Goal: Information Seeking & Learning: Learn about a topic

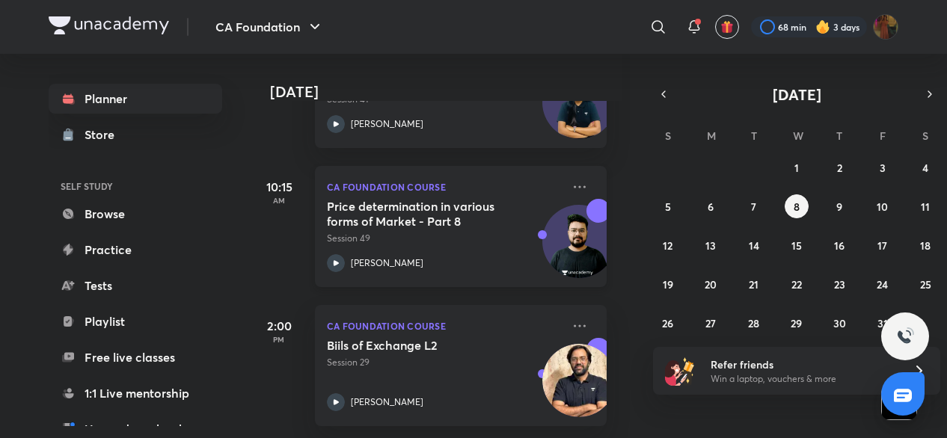
scroll to position [173, 15]
click at [669, 203] on abbr "5" at bounding box center [668, 207] width 6 height 14
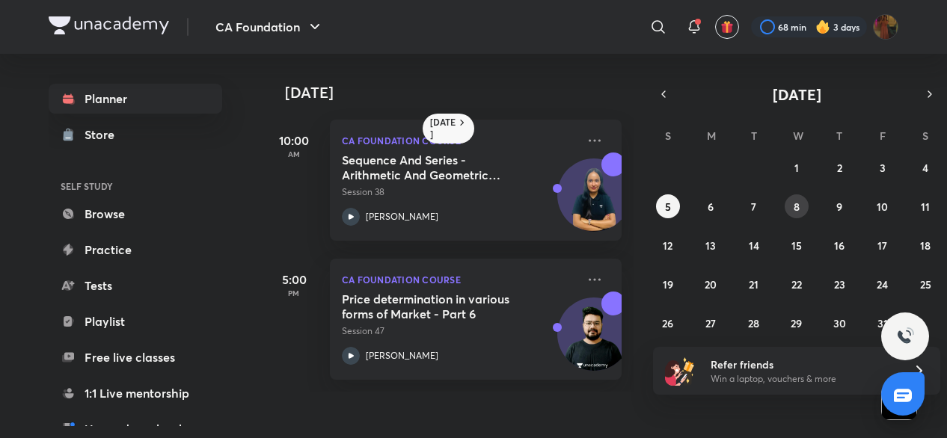
click at [793, 200] on abbr "8" at bounding box center [796, 207] width 6 height 14
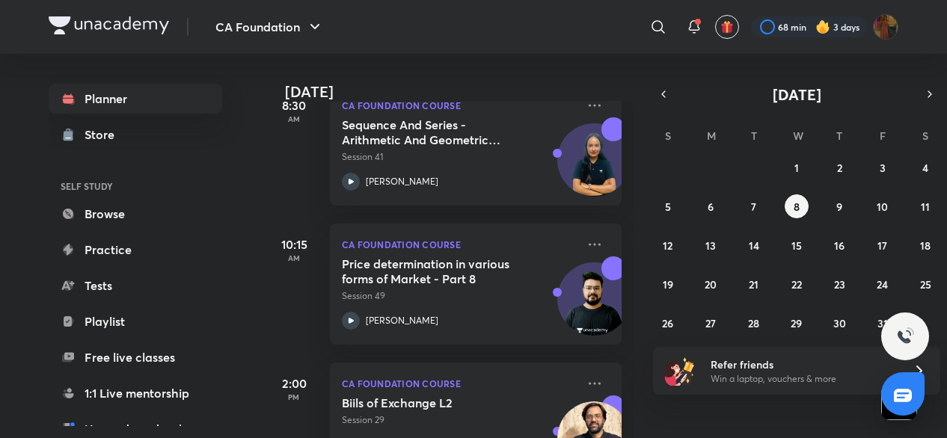
scroll to position [0, 0]
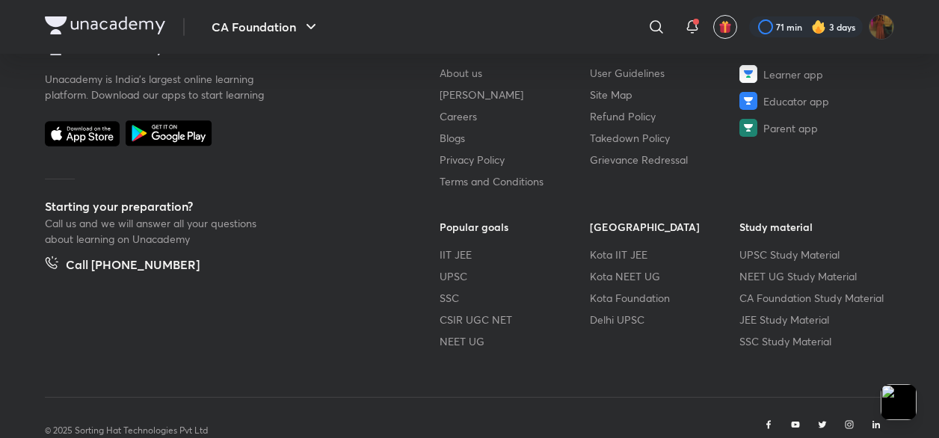
scroll to position [965, 0]
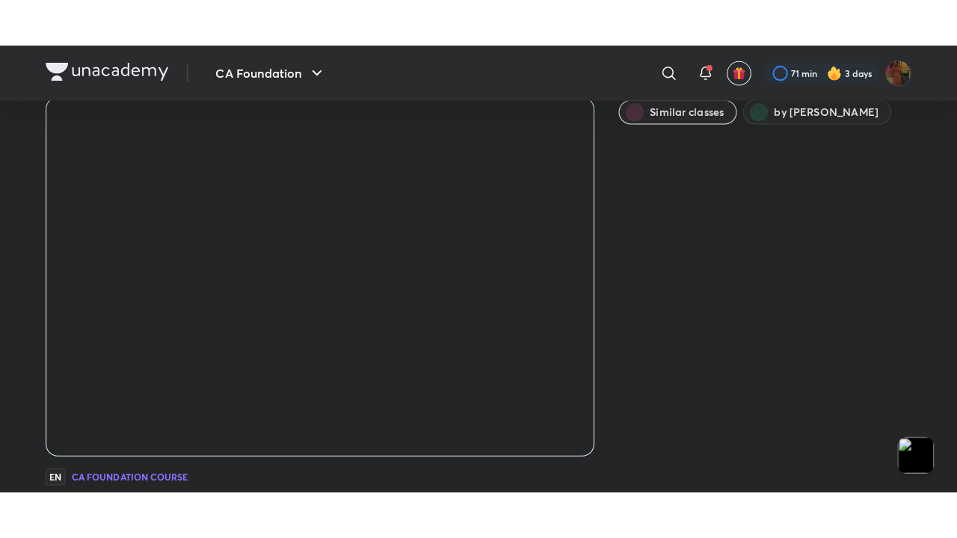
scroll to position [58, 0]
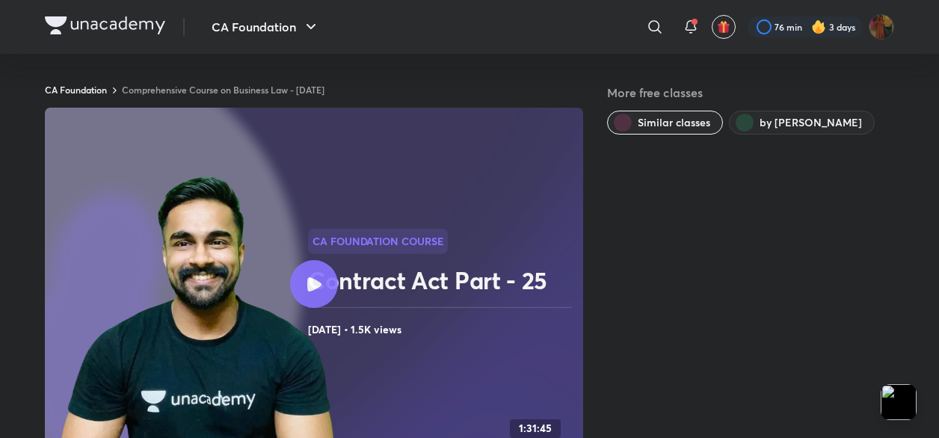
click at [309, 273] on div at bounding box center [314, 284] width 48 height 48
click at [312, 277] on icon at bounding box center [314, 284] width 14 height 14
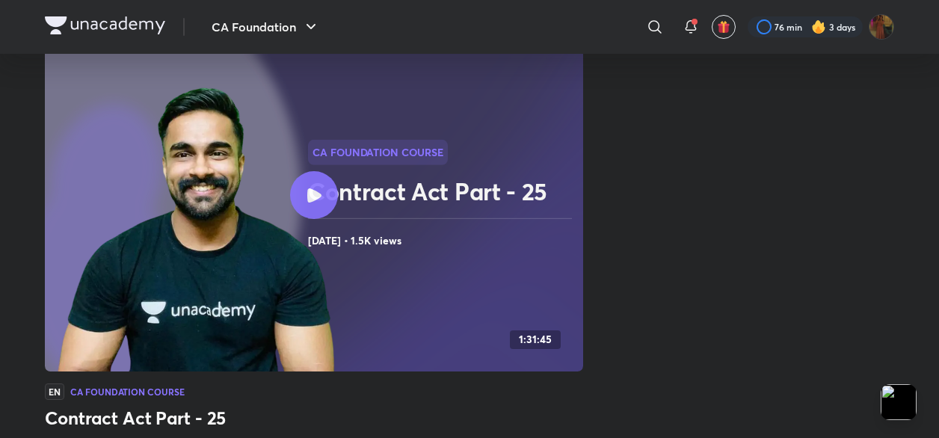
scroll to position [90, 0]
click at [315, 185] on div at bounding box center [314, 195] width 48 height 48
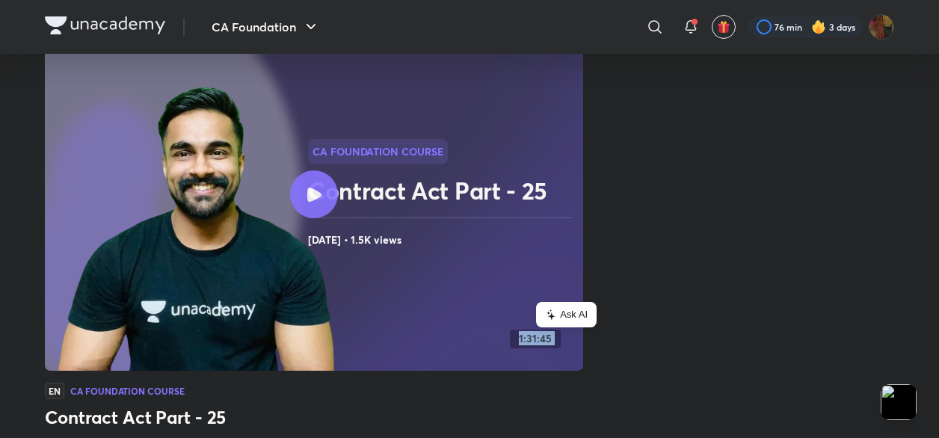
scroll to position [0, 0]
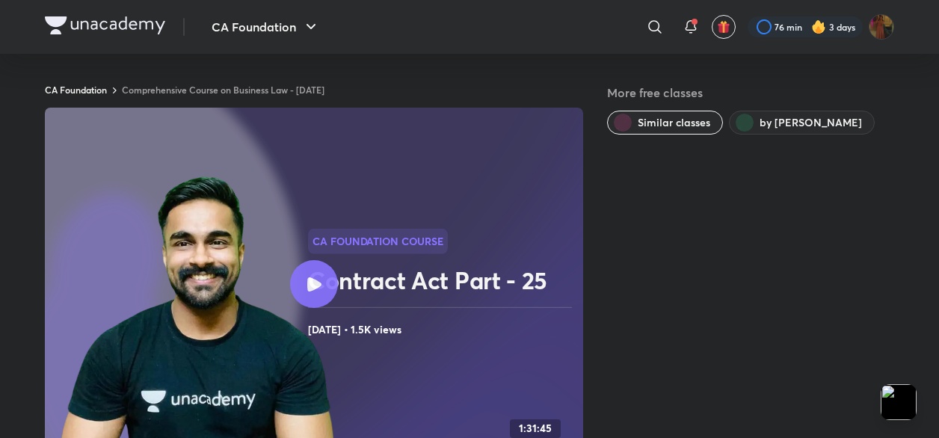
click at [316, 281] on icon at bounding box center [314, 284] width 14 height 14
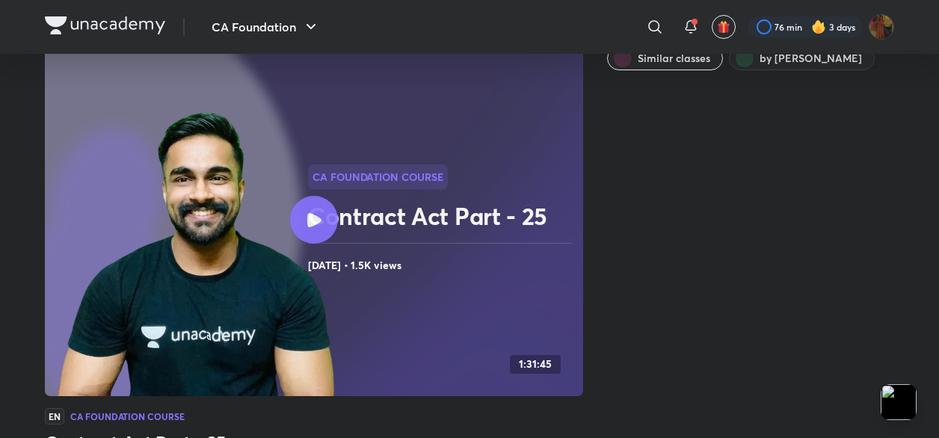
scroll to position [64, 0]
click at [313, 211] on div at bounding box center [314, 221] width 48 height 48
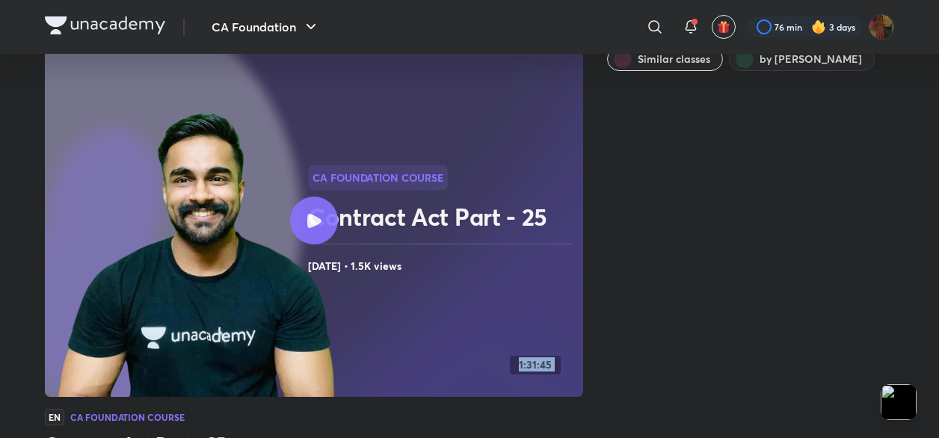
click at [313, 211] on div at bounding box center [314, 221] width 48 height 48
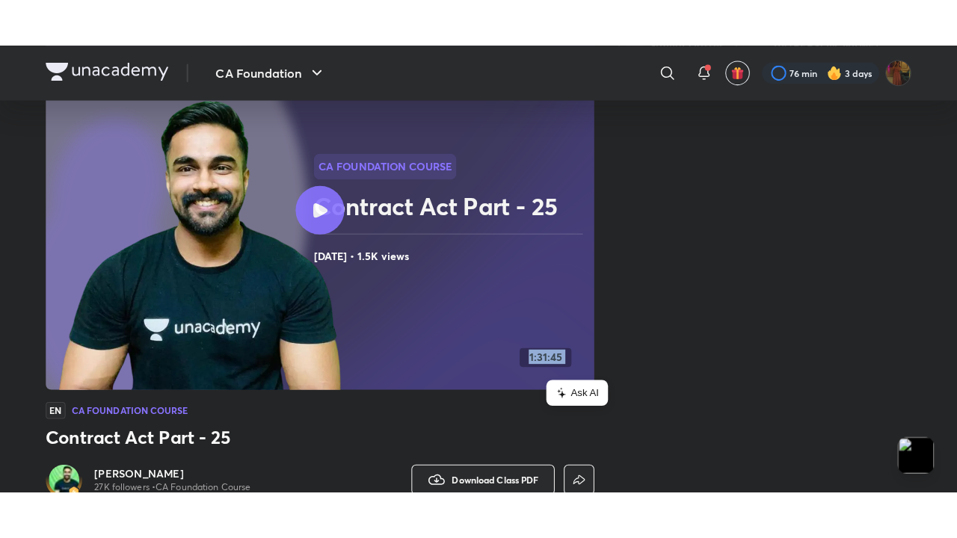
scroll to position [0, 0]
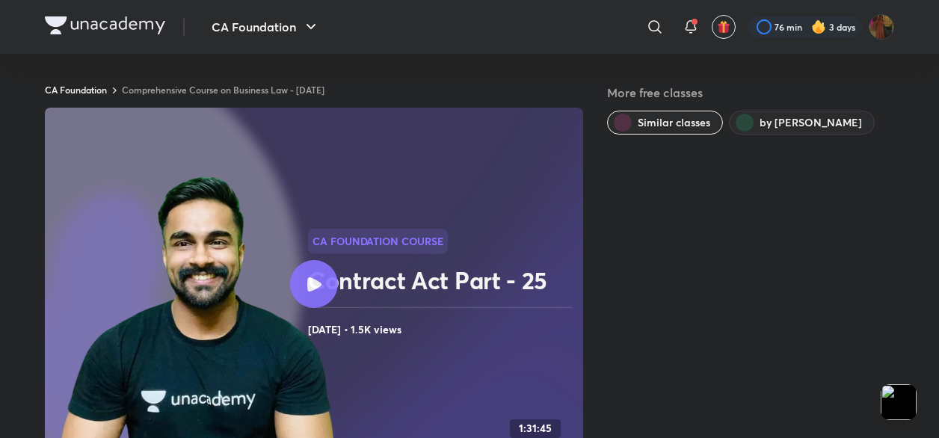
click at [310, 277] on icon at bounding box center [314, 284] width 14 height 14
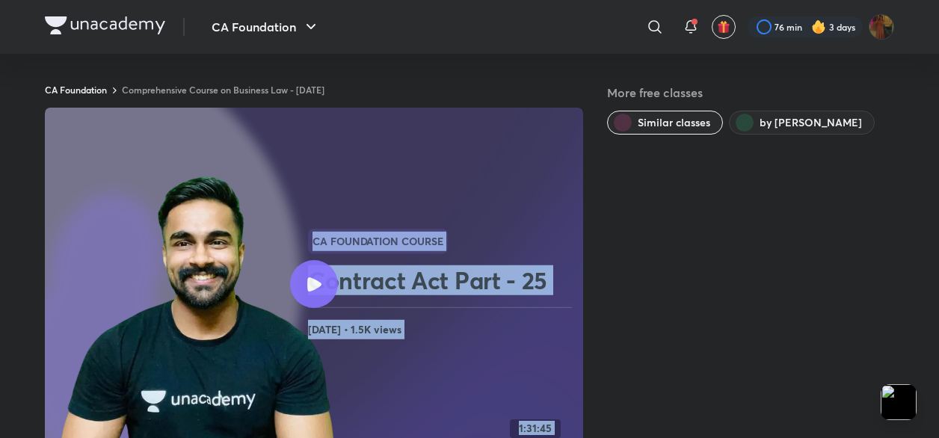
click at [304, 244] on img at bounding box center [196, 319] width 284 height 293
